Goal: Task Accomplishment & Management: Manage account settings

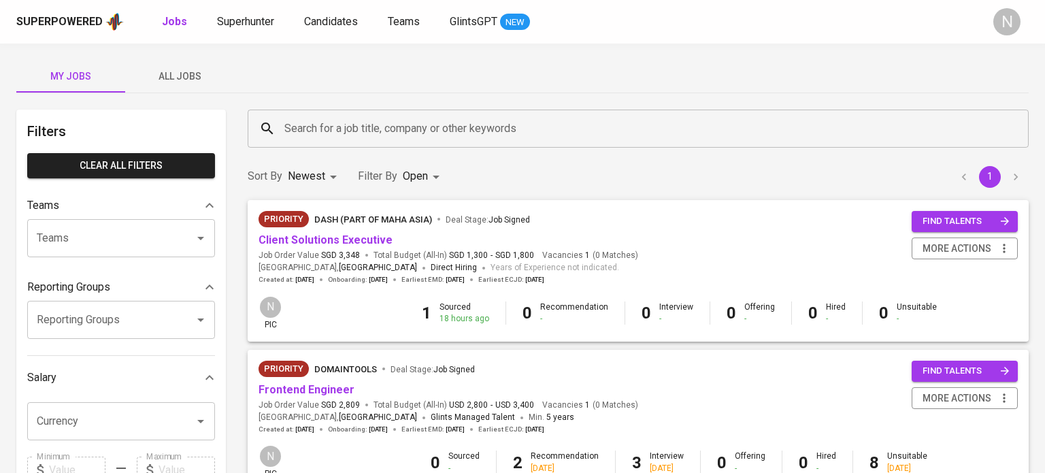
click at [416, 173] on body "Superpowered Jobs Superhunter Candidates Teams GlintsGPT NEW N My Jobs All Jobs…" at bounding box center [522, 464] width 1045 height 928
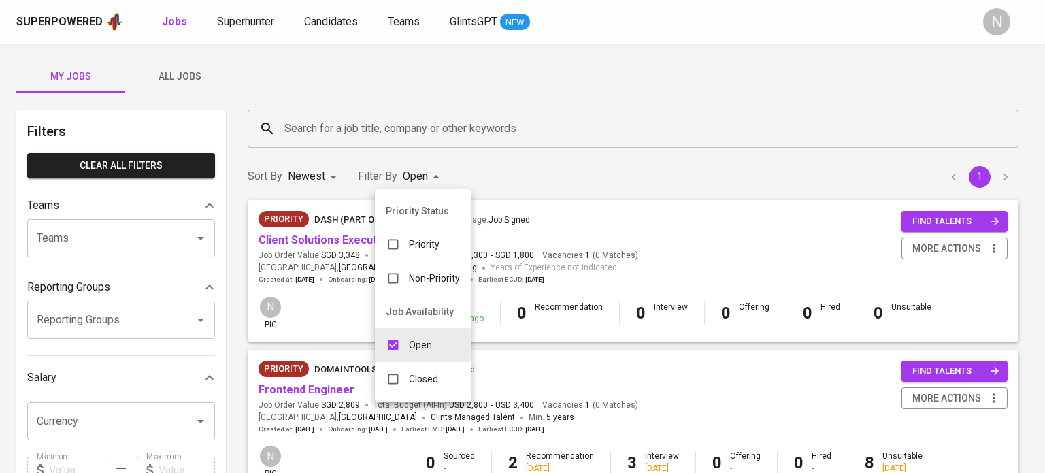
click at [410, 382] on p "Closed" at bounding box center [423, 379] width 29 height 14
type input "OPEN,CLOSE"
checkbox input "true"
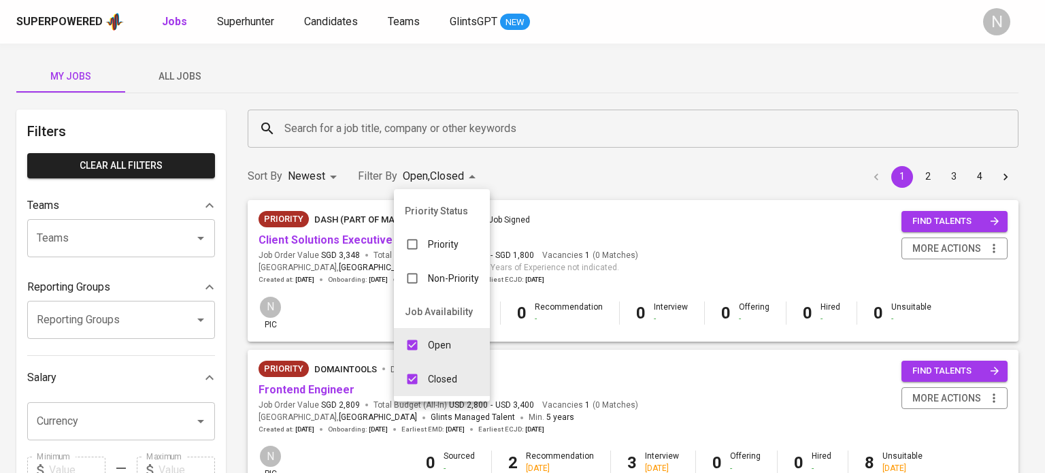
click at [635, 87] on div at bounding box center [522, 236] width 1045 height 473
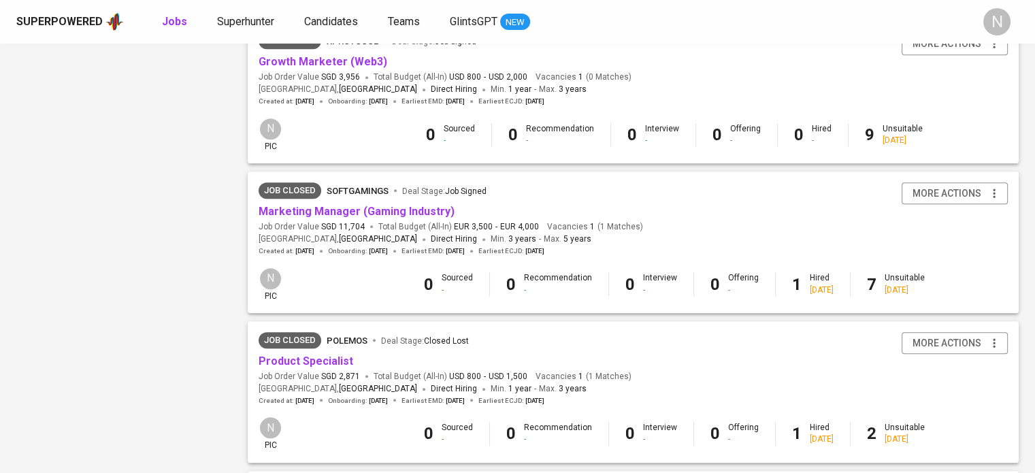
scroll to position [952, 0]
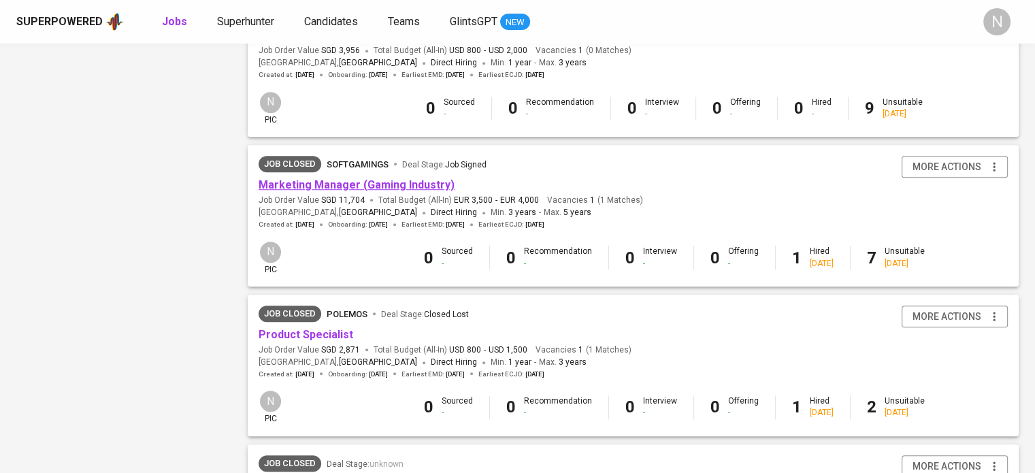
click at [366, 190] on link "Marketing Manager (Gaming Industry)" at bounding box center [356, 184] width 196 height 13
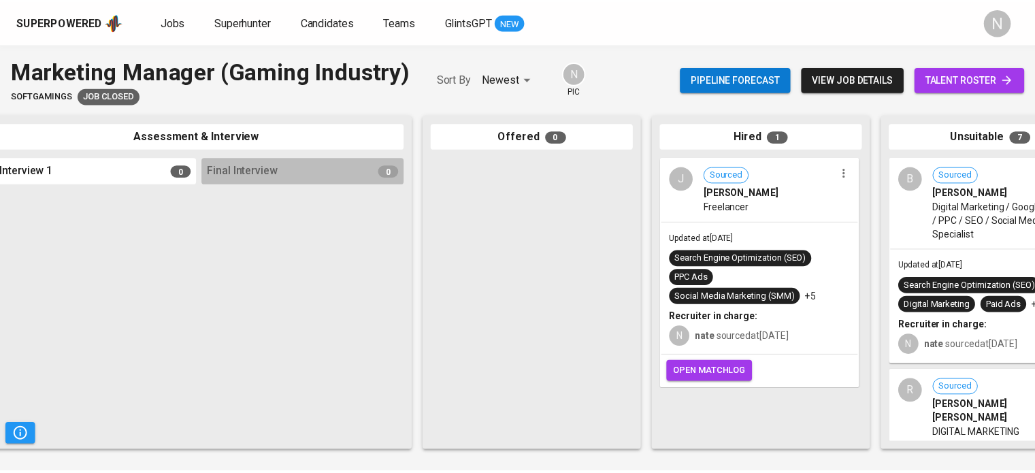
scroll to position [0, 574]
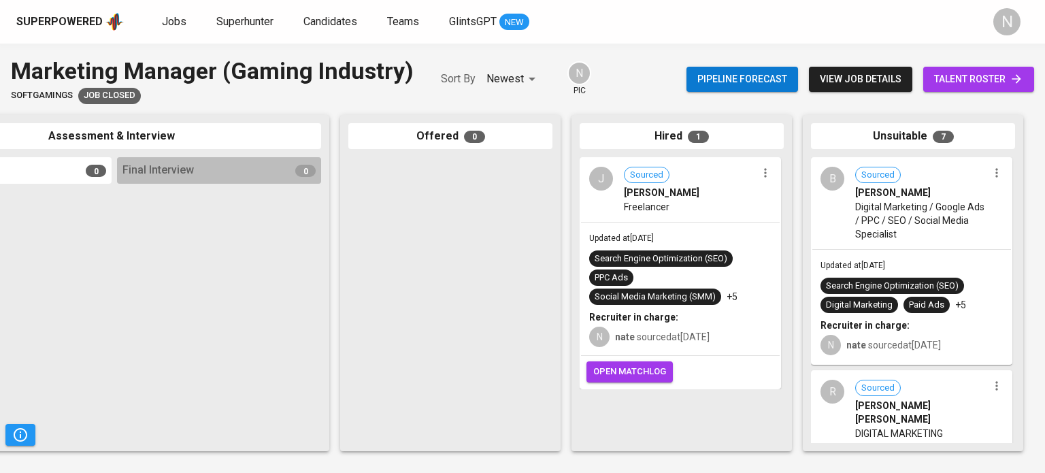
click at [659, 373] on span "open matchlog" at bounding box center [629, 372] width 73 height 16
click at [326, 20] on span "Candidates" at bounding box center [330, 21] width 54 height 13
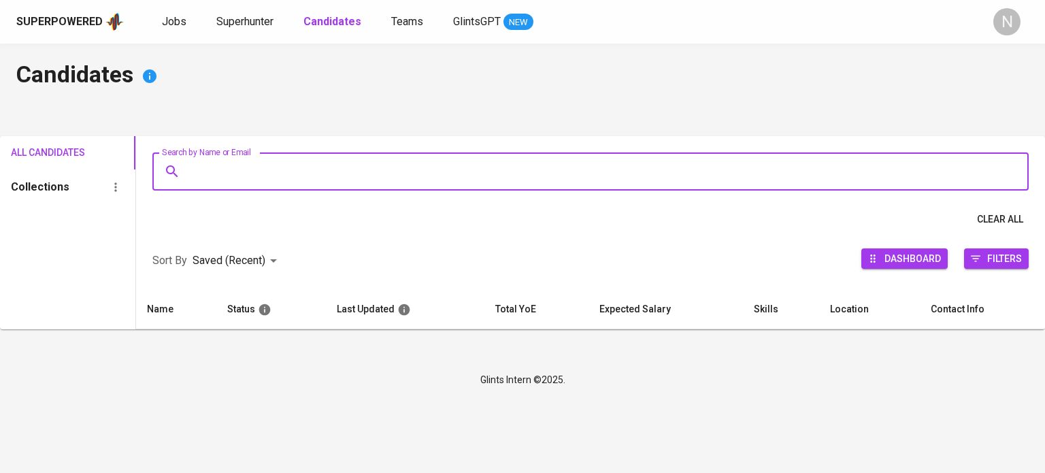
click at [356, 169] on input "Search by Name or Email" at bounding box center [594, 171] width 816 height 26
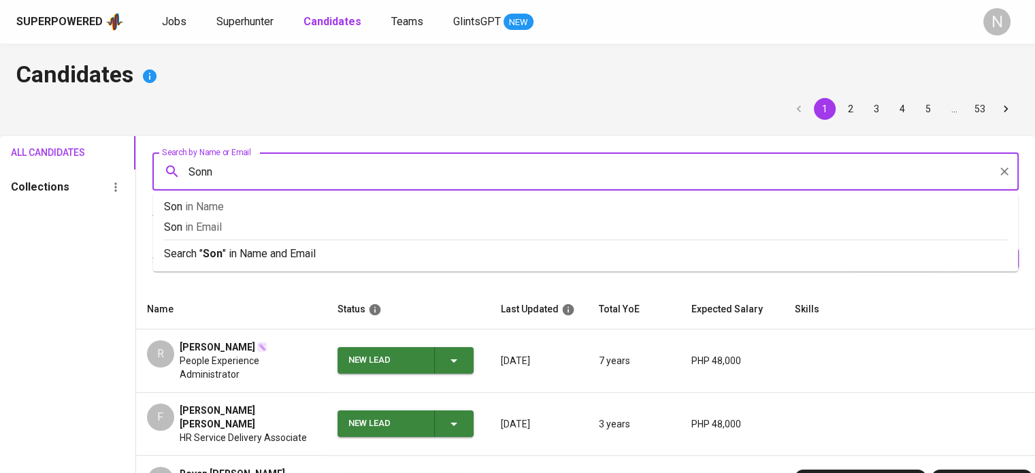
type input "[PERSON_NAME]"
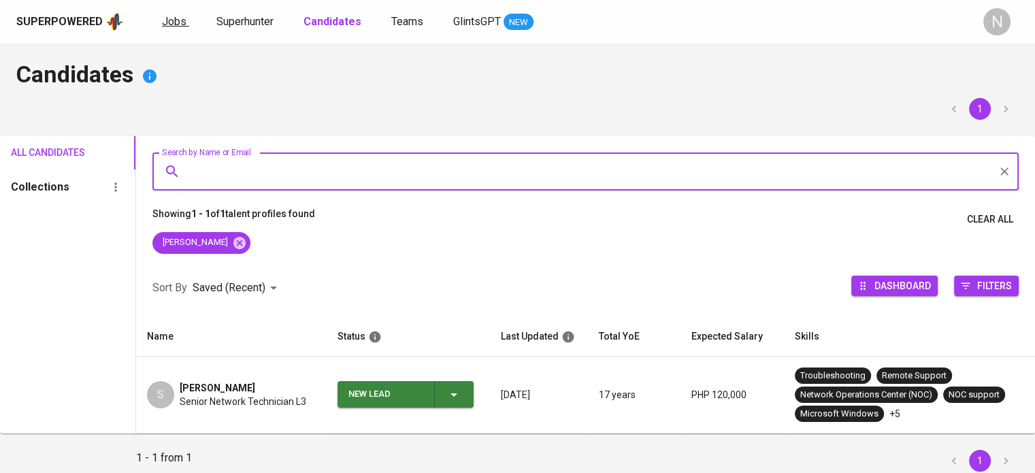
click at [178, 24] on span "Jobs" at bounding box center [174, 21] width 24 height 13
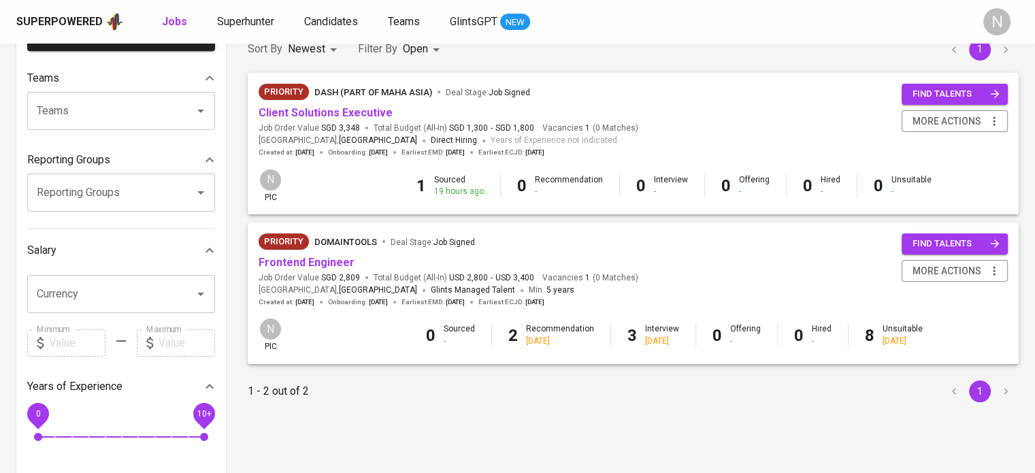
scroll to position [136, 0]
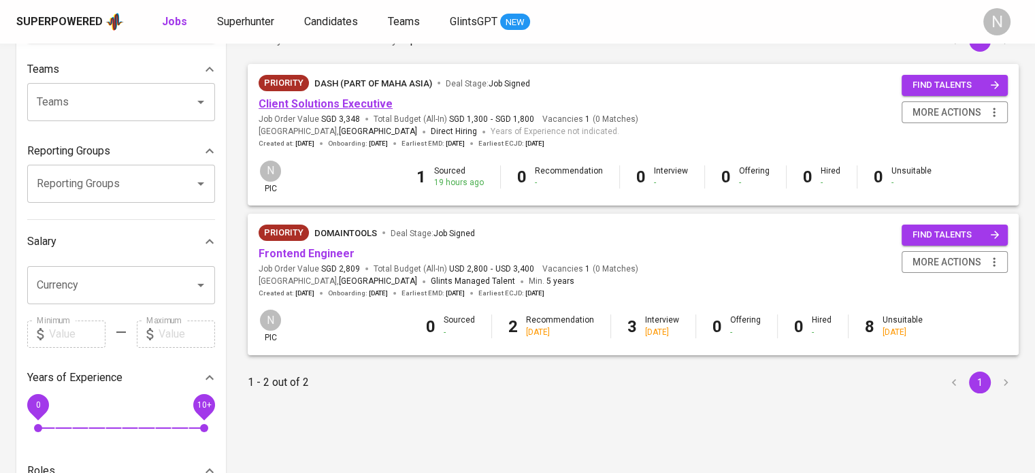
click at [320, 107] on link "Client Solutions Executive" at bounding box center [325, 103] width 134 height 13
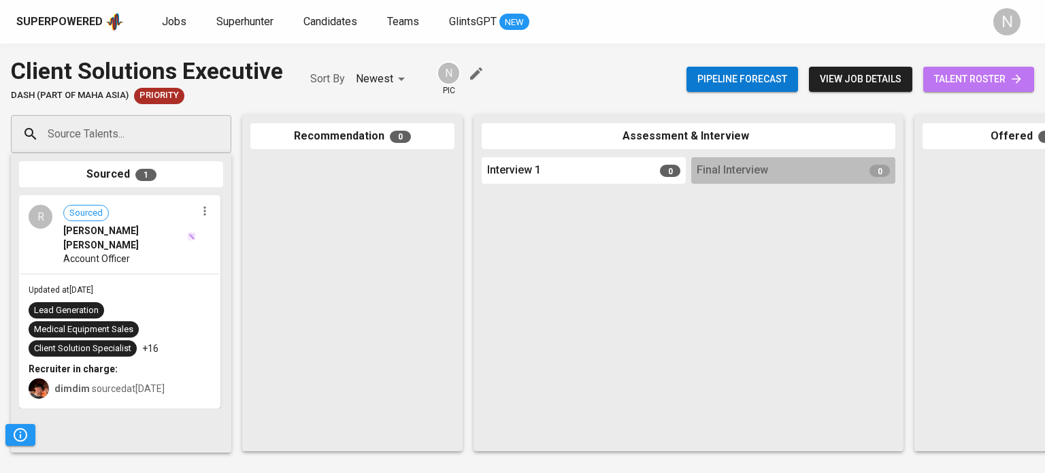
click at [958, 76] on span "talent roster" at bounding box center [978, 79] width 89 height 17
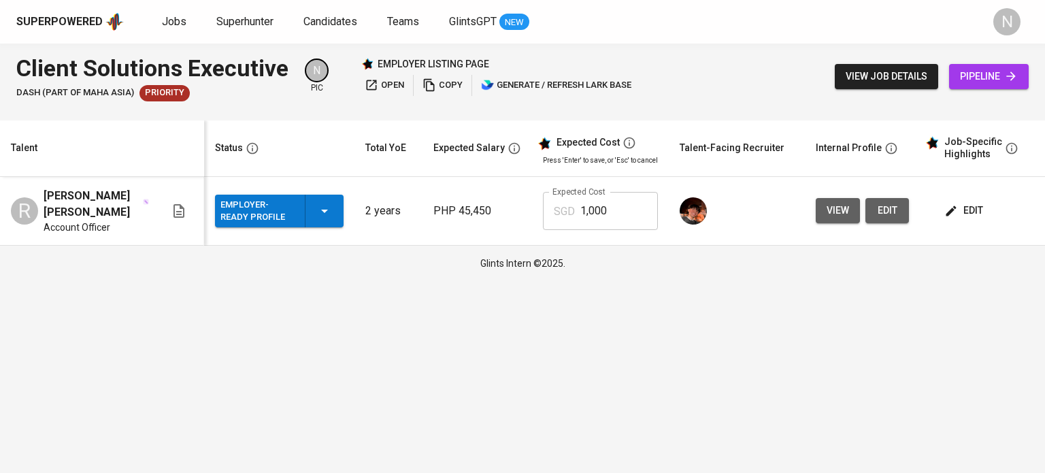
click at [388, 86] on span "open" at bounding box center [384, 86] width 39 height 16
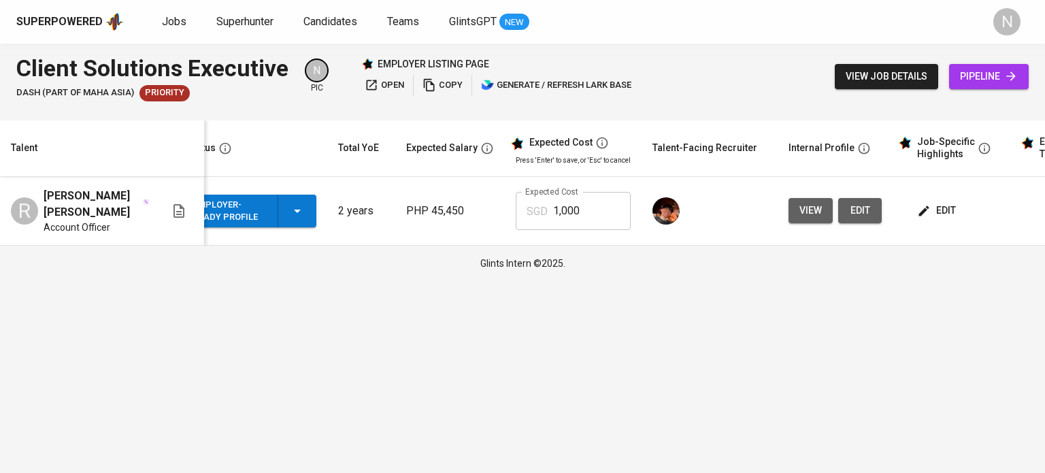
scroll to position [0, 120]
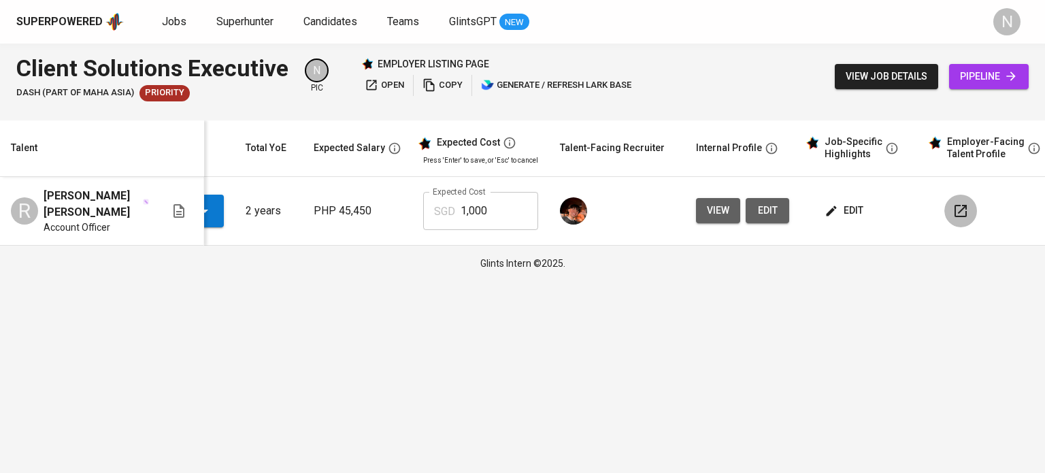
click at [952, 218] on icon "button" at bounding box center [960, 211] width 16 height 16
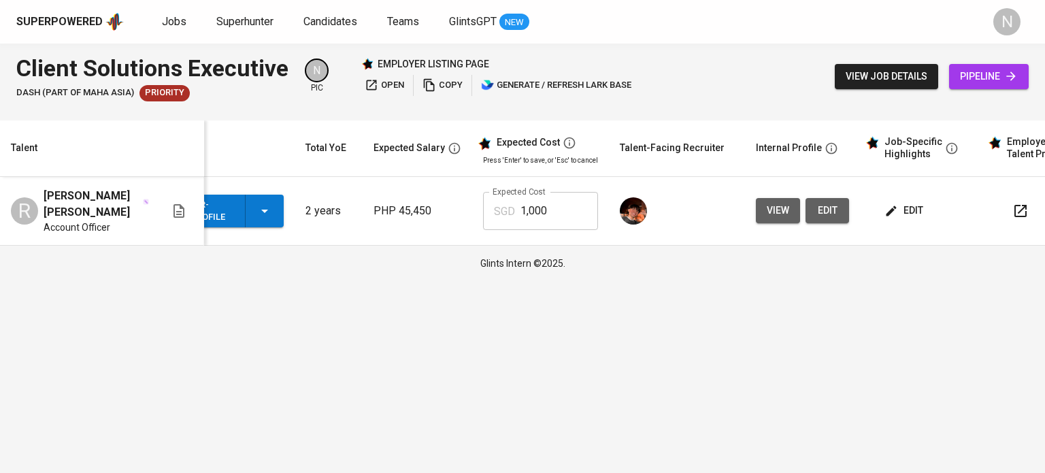
scroll to position [0, 0]
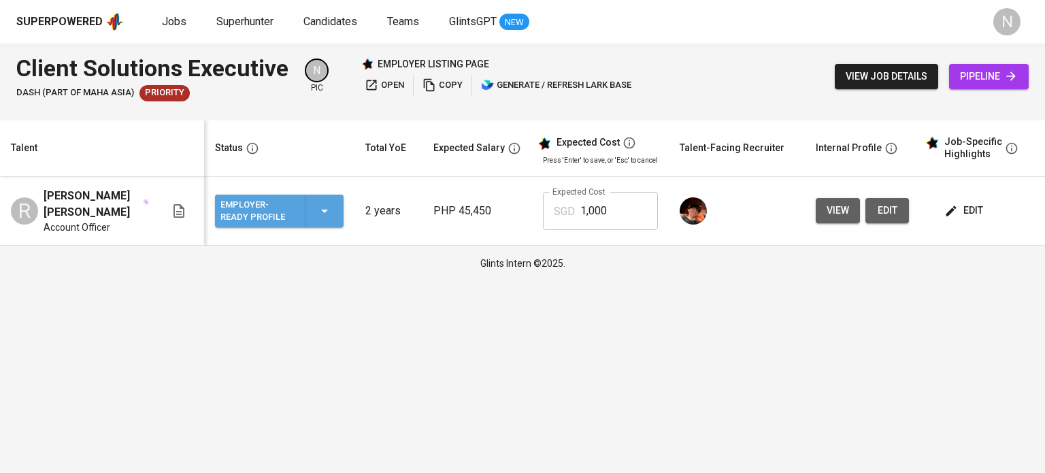
click at [329, 214] on icon "button" at bounding box center [324, 211] width 16 height 16
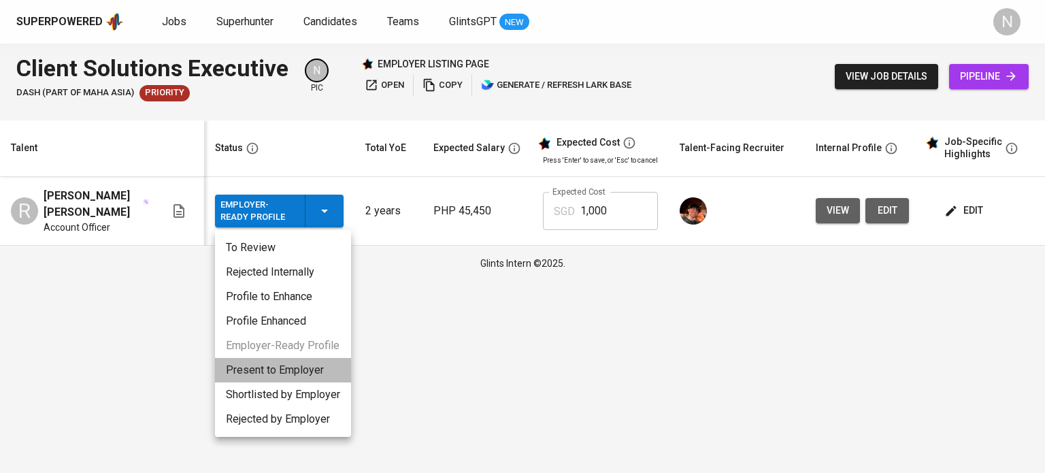
click at [319, 376] on li "Present to Employer" at bounding box center [283, 370] width 136 height 24
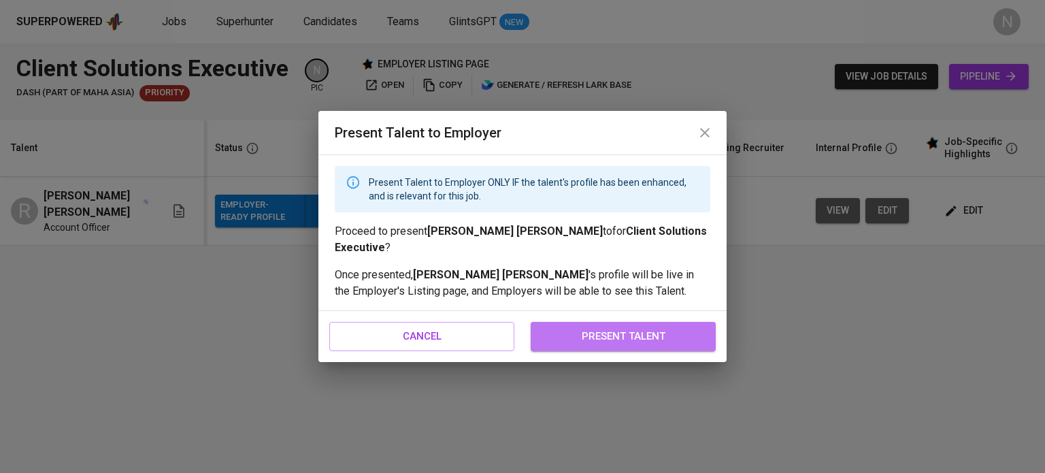
click at [589, 331] on span "present talent" at bounding box center [623, 336] width 155 height 18
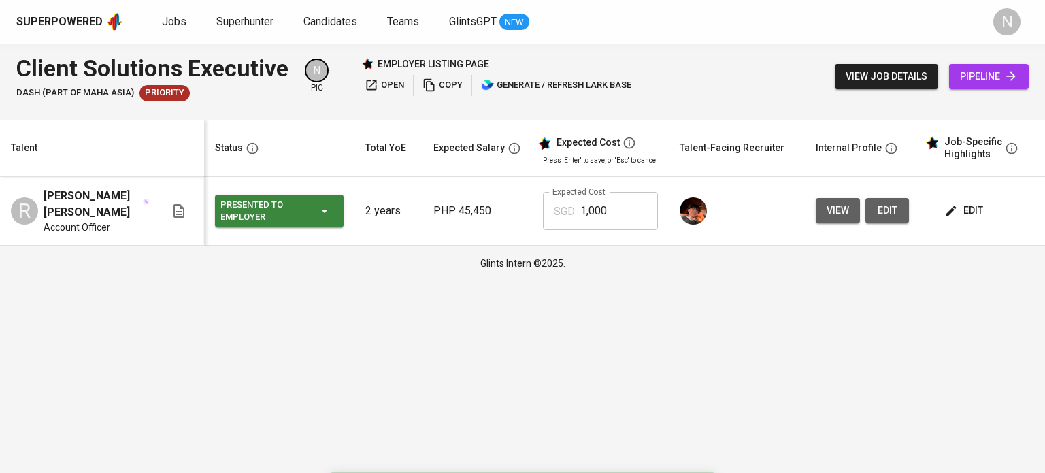
click at [969, 70] on span "pipeline" at bounding box center [989, 76] width 58 height 17
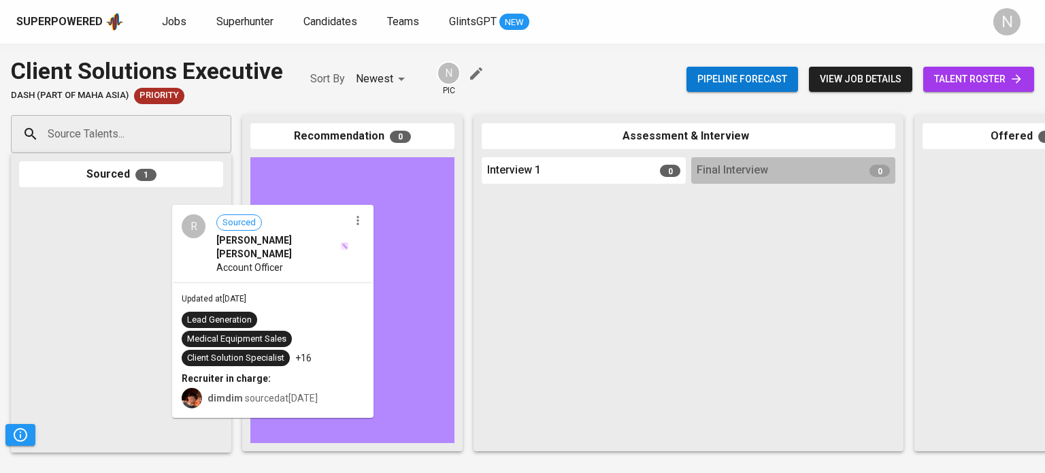
drag, startPoint x: 64, startPoint y: 257, endPoint x: 316, endPoint y: 267, distance: 251.9
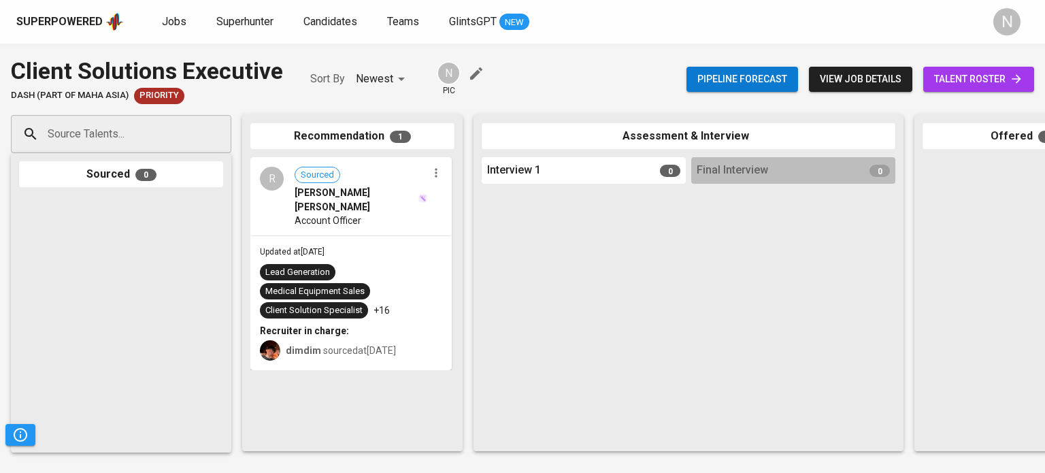
click at [382, 218] on div "R Sourced [PERSON_NAME] [PERSON_NAME] Account Officer" at bounding box center [351, 196] width 199 height 76
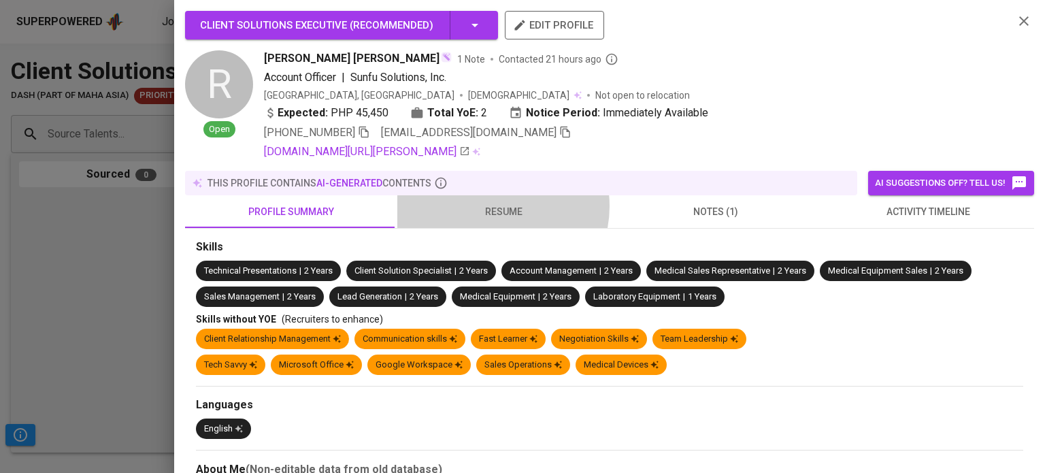
click at [489, 206] on span "resume" at bounding box center [503, 211] width 196 height 17
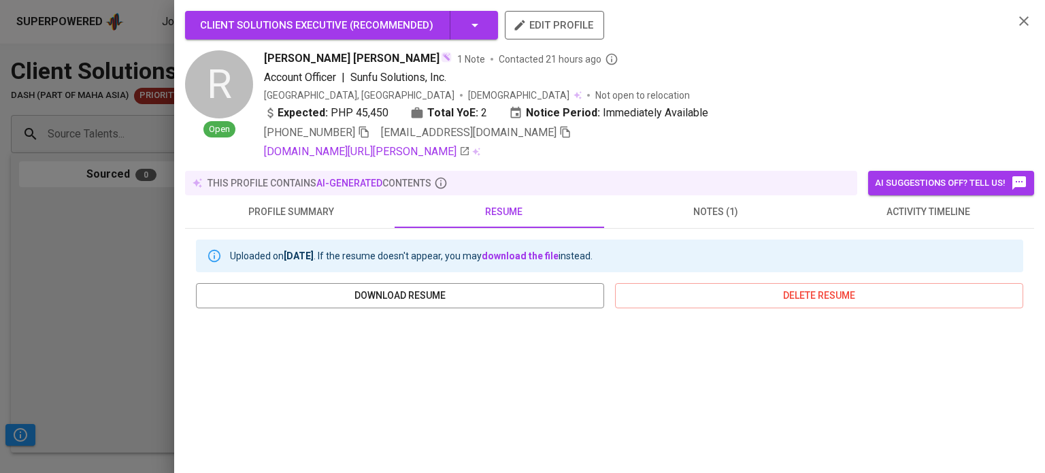
click at [707, 206] on span "notes (1)" at bounding box center [716, 211] width 196 height 17
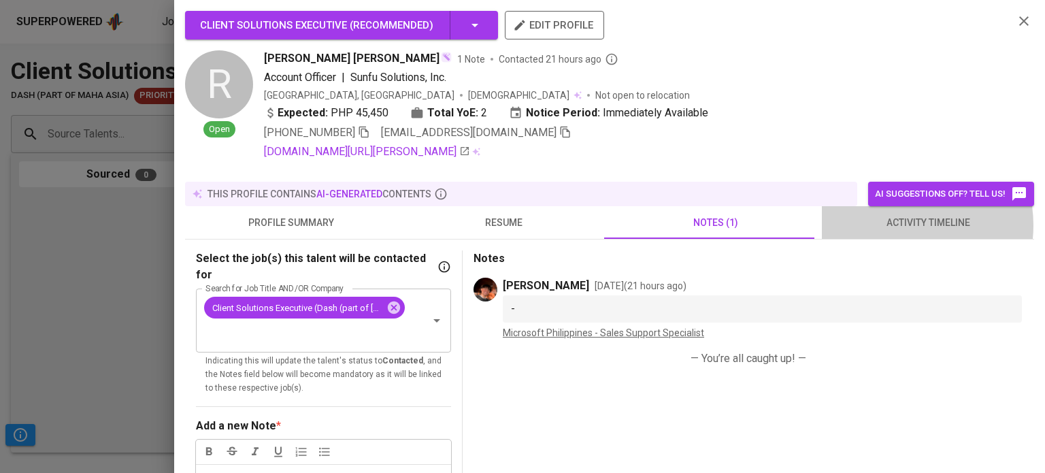
click at [890, 225] on span "activity timeline" at bounding box center [928, 222] width 196 height 17
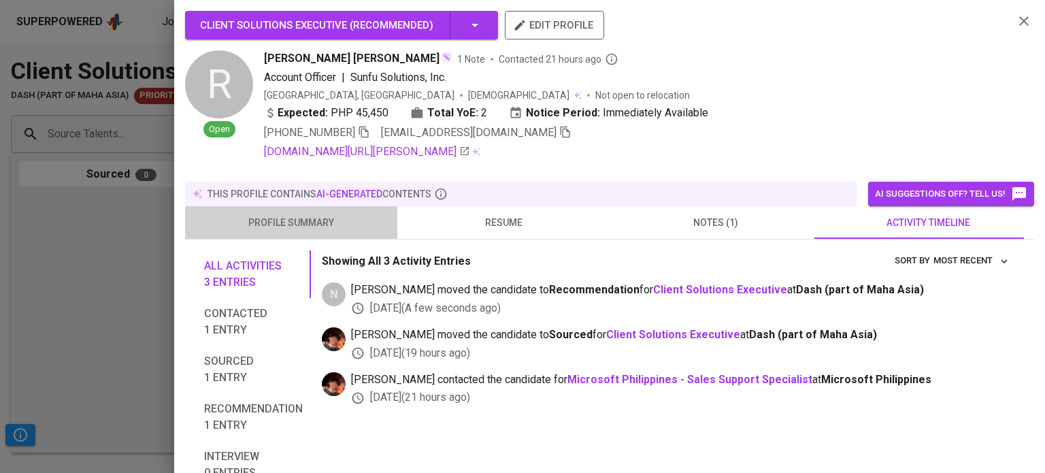
click at [311, 214] on span "profile summary" at bounding box center [291, 222] width 196 height 17
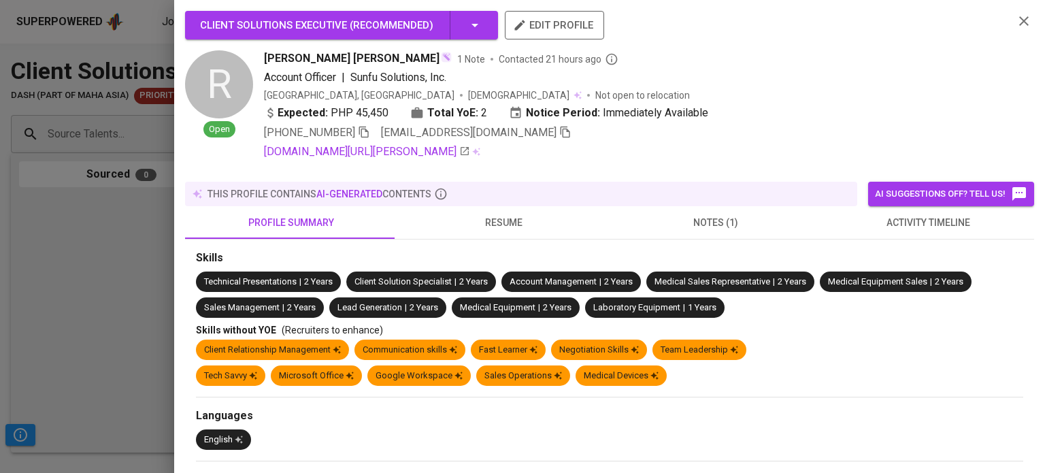
click at [52, 261] on div at bounding box center [522, 236] width 1045 height 473
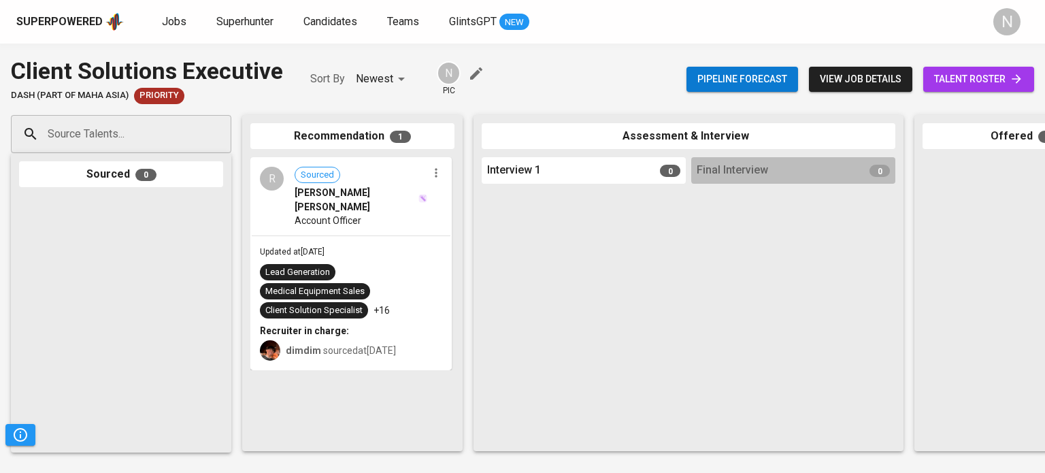
click at [396, 264] on div "Lead Generation Medical Equipment Sales Client Solution Specialist +16" at bounding box center [351, 291] width 182 height 54
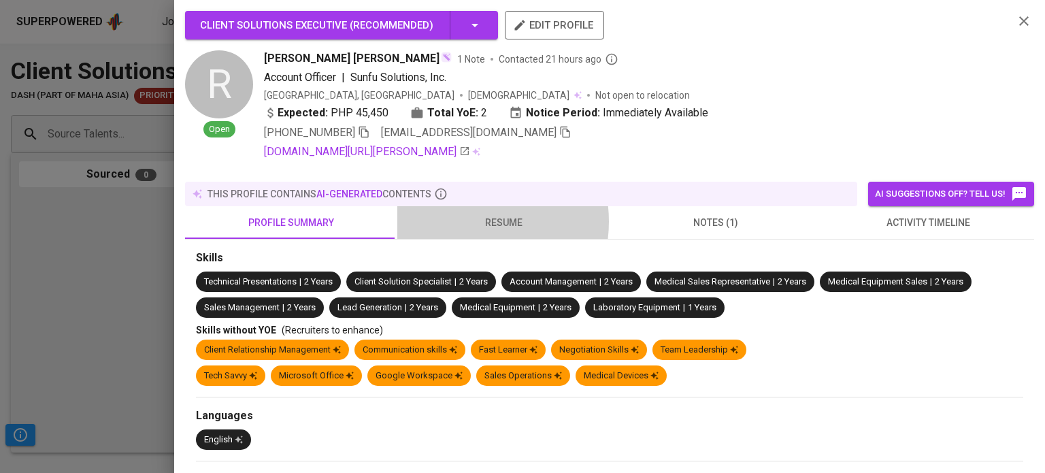
click at [460, 214] on span "resume" at bounding box center [503, 222] width 196 height 17
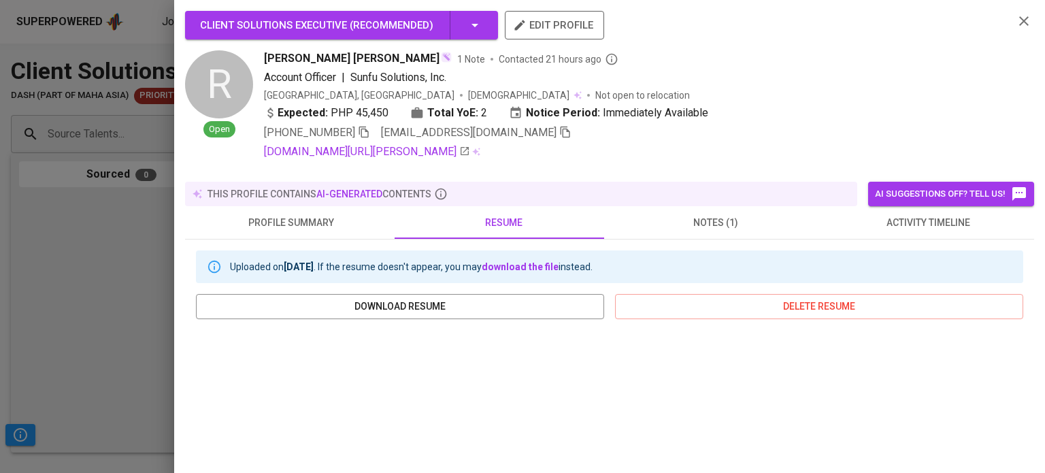
scroll to position [272, 0]
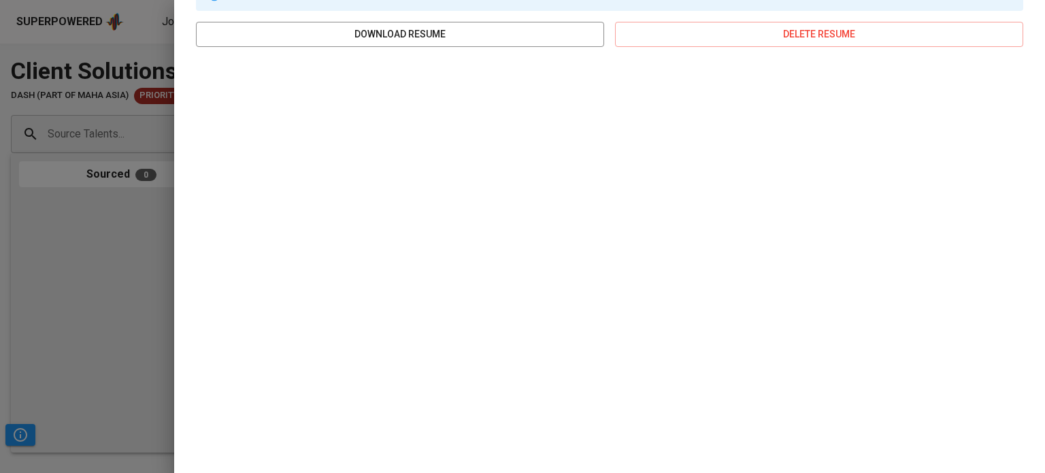
click at [21, 217] on div at bounding box center [522, 236] width 1045 height 473
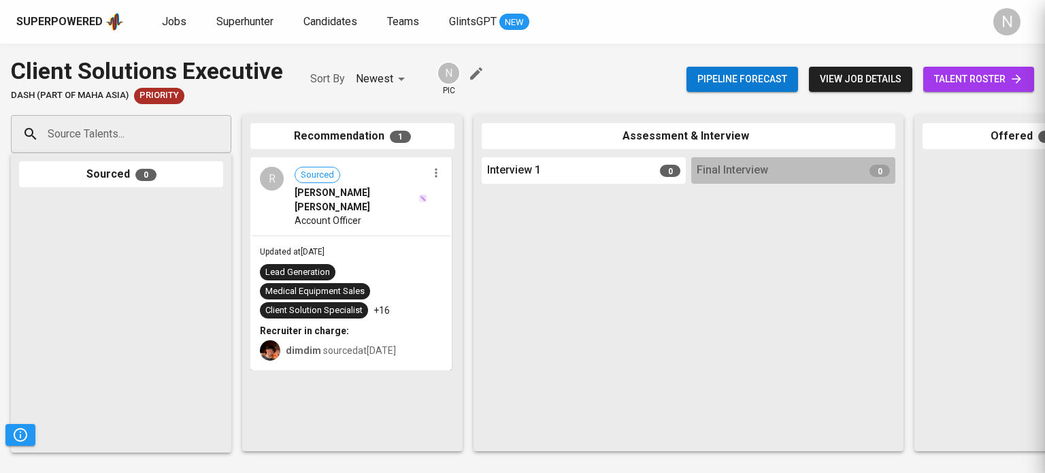
scroll to position [0, 0]
